Goal: Obtain resource: Obtain resource

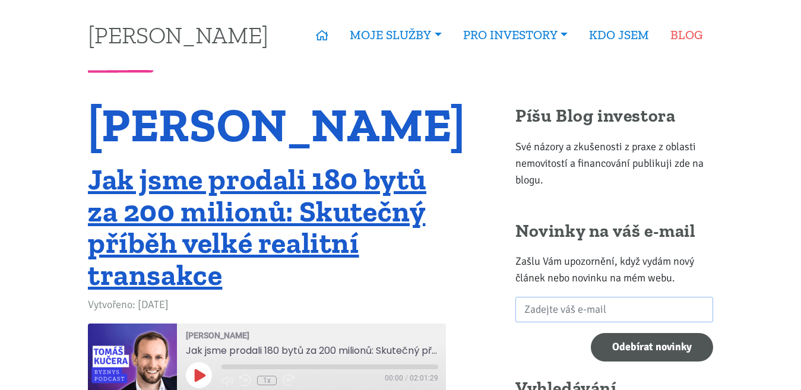
click at [688, 31] on link "BLOG" at bounding box center [685, 34] width 53 height 27
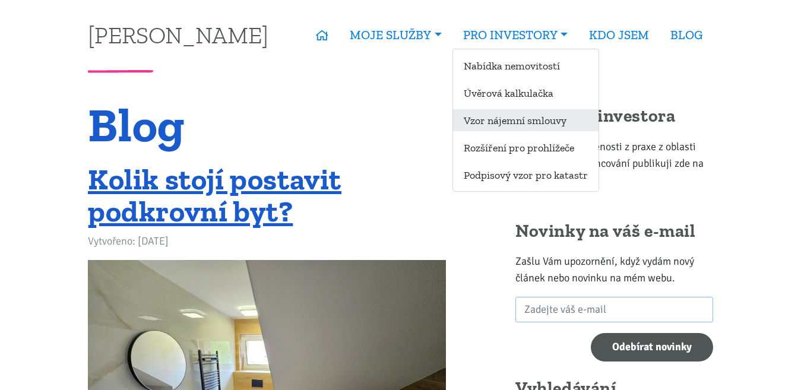
click at [514, 119] on link "Vzor nájemní smlouvy" at bounding box center [525, 120] width 145 height 22
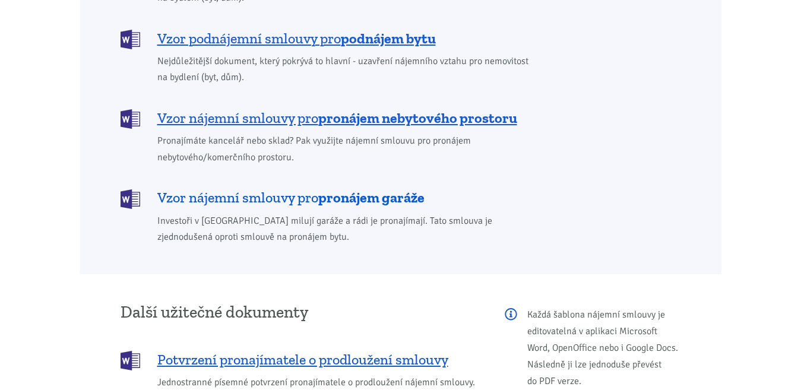
scroll to position [1246, 0]
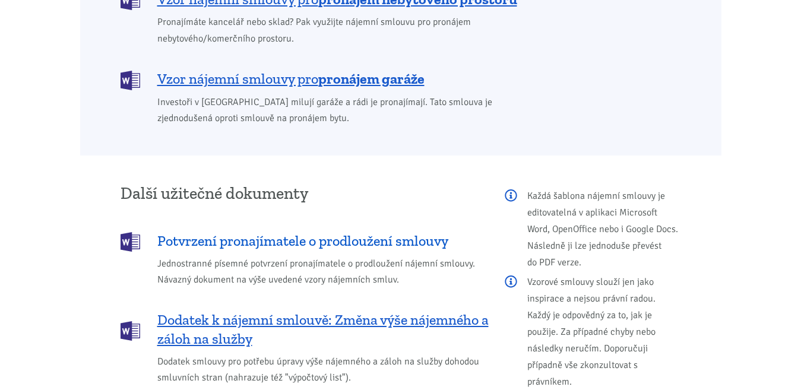
click at [373, 231] on span "Potvrzení pronajímatele o prodloužení smlouvy" at bounding box center [302, 240] width 291 height 19
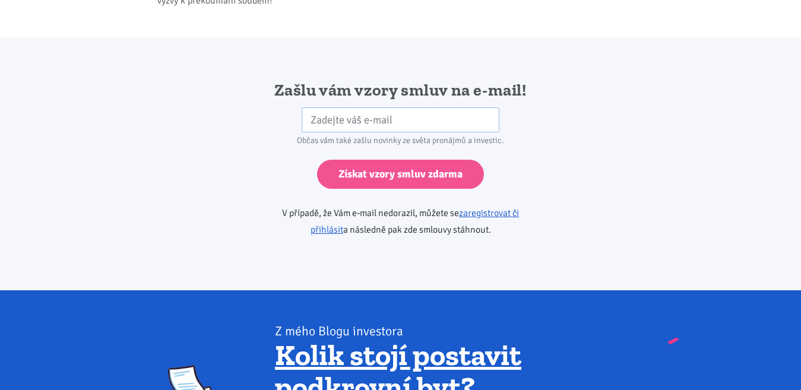
scroll to position [1982, 0]
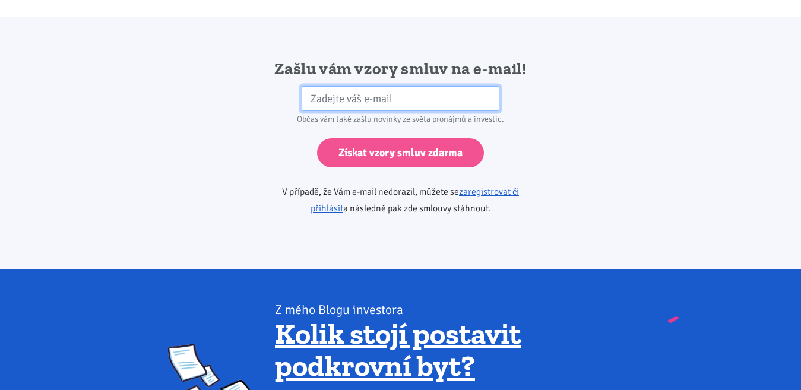
click at [372, 86] on input "email" at bounding box center [401, 99] width 198 height 26
type input "pavelfogl46@seznam.cz"
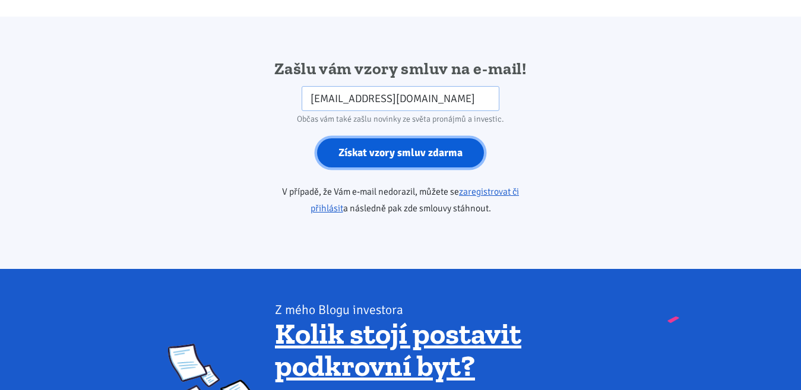
click at [398, 138] on input "Získat vzory smluv zdarma" at bounding box center [400, 152] width 167 height 29
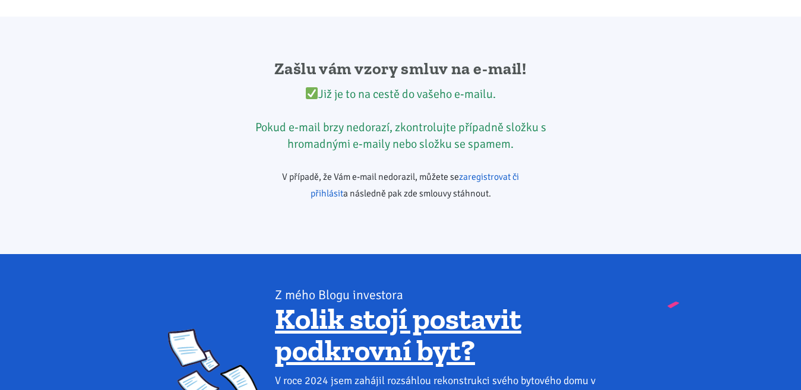
click at [497, 171] on link "zaregistrovat či přihlásit" at bounding box center [414, 185] width 209 height 28
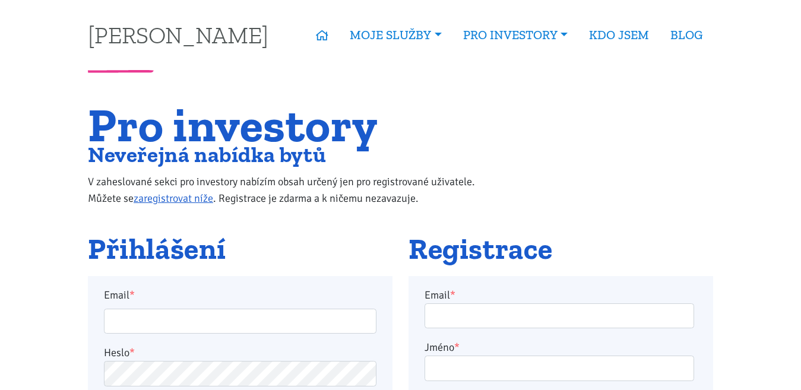
click at [193, 309] on input "Email *" at bounding box center [240, 322] width 272 height 26
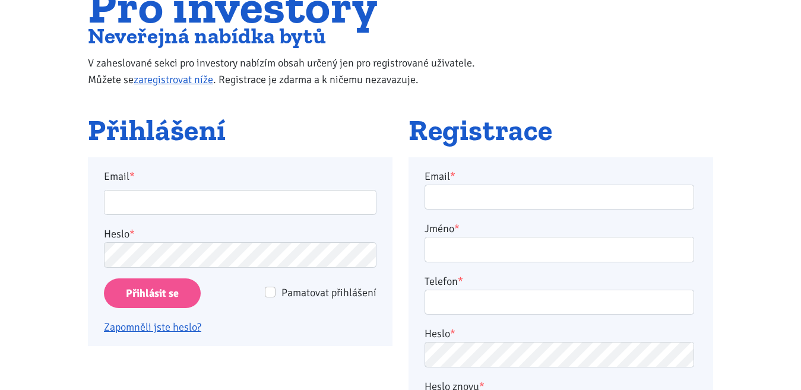
type input "[EMAIL_ADDRESS][DOMAIN_NAME]"
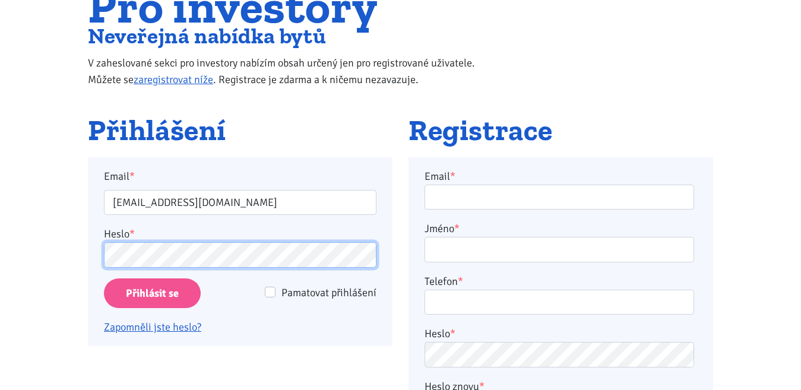
click at [104, 278] on input "Přihlásit se" at bounding box center [152, 293] width 97 height 30
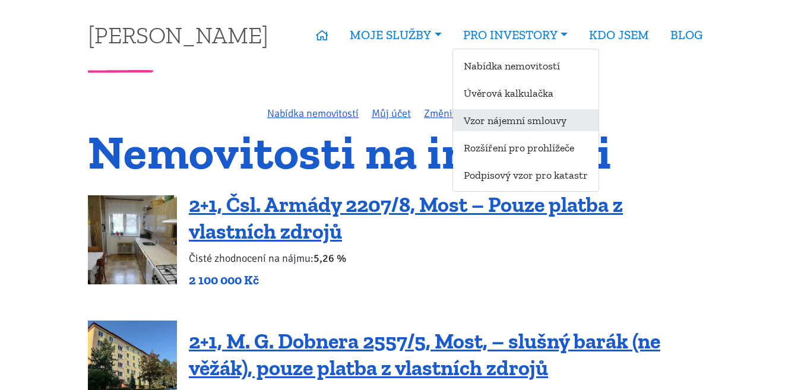
click at [512, 120] on link "Vzor nájemní smlouvy" at bounding box center [525, 120] width 145 height 22
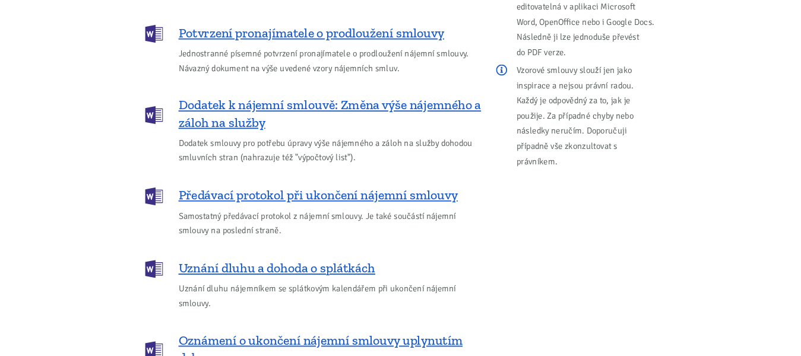
scroll to position [1365, 0]
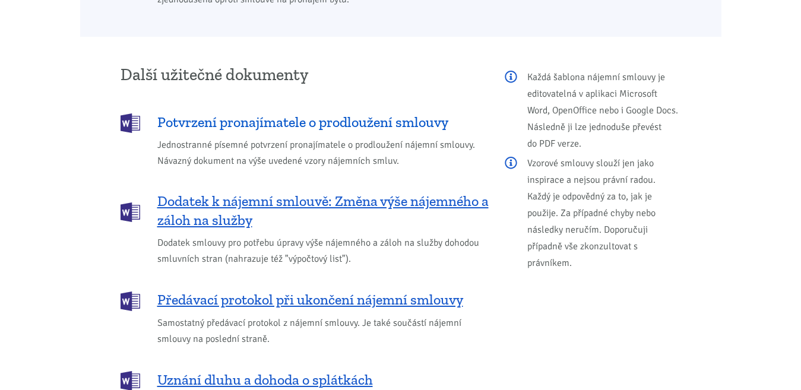
click at [264, 113] on span "Potvrzení pronajímatele o prodloužení smlouvy" at bounding box center [302, 122] width 291 height 19
